Goal: Task Accomplishment & Management: Use online tool/utility

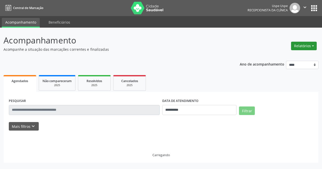
click at [296, 45] on button "Relatórios" at bounding box center [304, 46] width 26 height 9
click at [281, 57] on link "Agendamentos" at bounding box center [289, 56] width 54 height 7
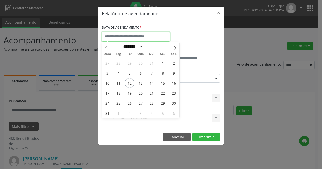
click at [165, 32] on input "text" at bounding box center [136, 37] width 68 height 10
click at [154, 106] on span "28" at bounding box center [152, 103] width 10 height 10
type input "**********"
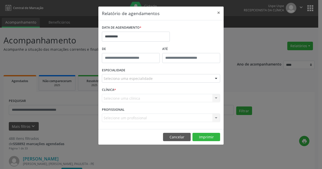
click at [135, 75] on div "Seleciona uma especialidade" at bounding box center [161, 78] width 118 height 9
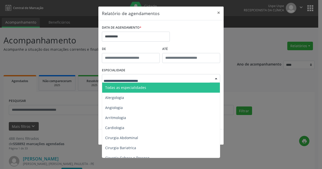
click at [142, 88] on span "Todas as especialidades" at bounding box center [125, 87] width 41 height 5
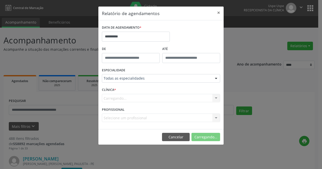
click at [138, 100] on div "Carregando... Nenhum resultado encontrado para: " " Não há nenhuma opção para s…" at bounding box center [161, 98] width 118 height 9
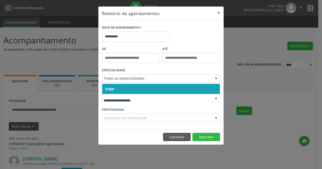
click at [138, 89] on span "Uspe" at bounding box center [161, 89] width 118 height 10
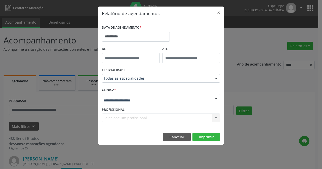
click at [138, 95] on div at bounding box center [161, 98] width 118 height 9
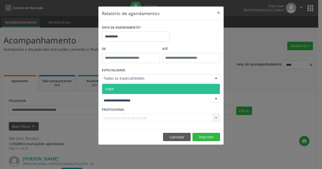
click at [136, 88] on span "Uspe" at bounding box center [161, 89] width 118 height 10
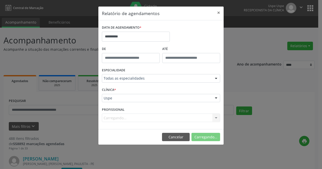
click at [135, 122] on div "Carregando... Nenhum resultado encontrado para: " " Não há nenhuma opção para s…" at bounding box center [161, 118] width 118 height 9
click at [135, 121] on div "Carregando... Nenhum resultado encontrado para: " " Não há nenhuma opção para s…" at bounding box center [161, 118] width 118 height 9
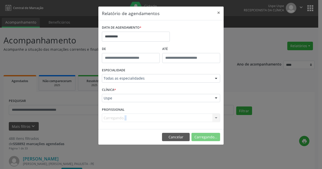
click at [135, 121] on div "Carregando... Nenhum resultado encontrado para: " " Não há nenhuma opção para s…" at bounding box center [161, 118] width 118 height 9
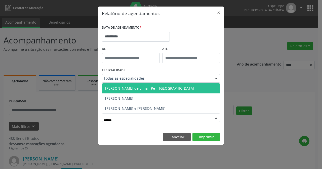
type input "*******"
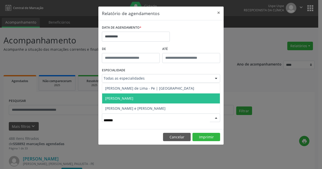
click at [146, 102] on span "[PERSON_NAME]" at bounding box center [161, 99] width 118 height 10
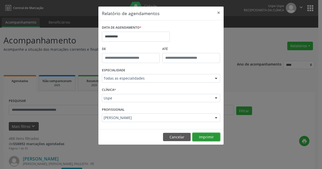
click at [201, 137] on button "Imprimir" at bounding box center [206, 137] width 28 height 9
